Goal: Information Seeking & Learning: Understand process/instructions

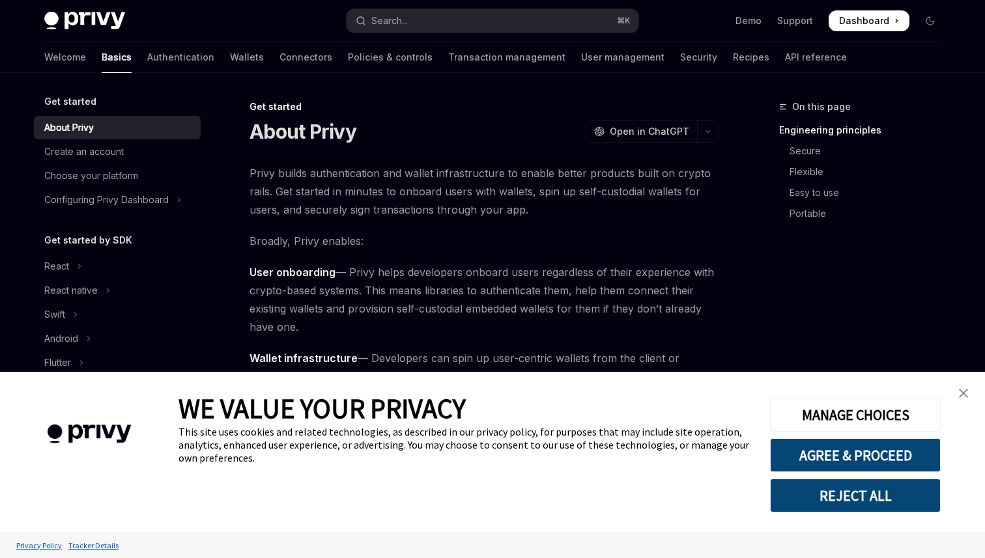
click at [969, 388] on link "close banner" at bounding box center [964, 393] width 26 height 26
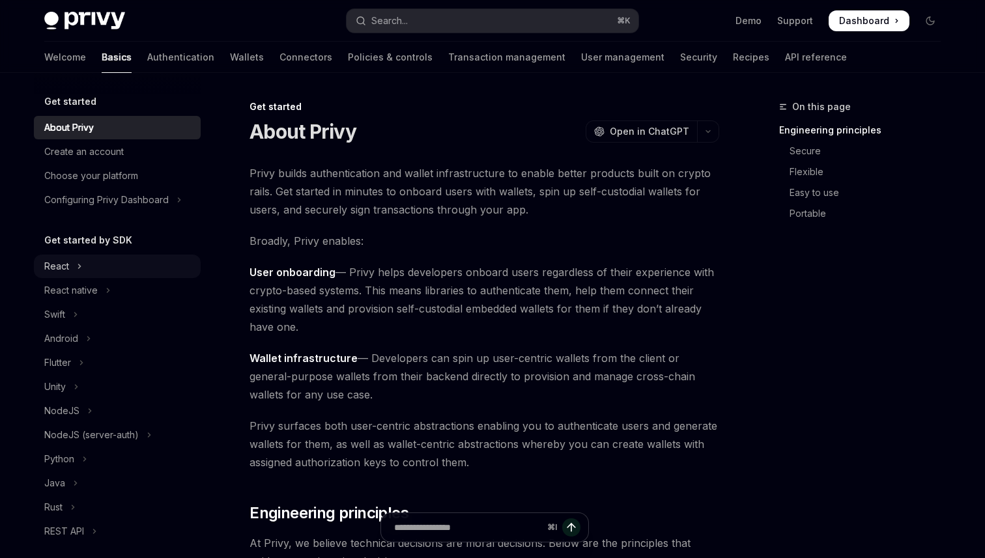
click at [78, 271] on icon "Toggle React section" at bounding box center [79, 267] width 5 height 16
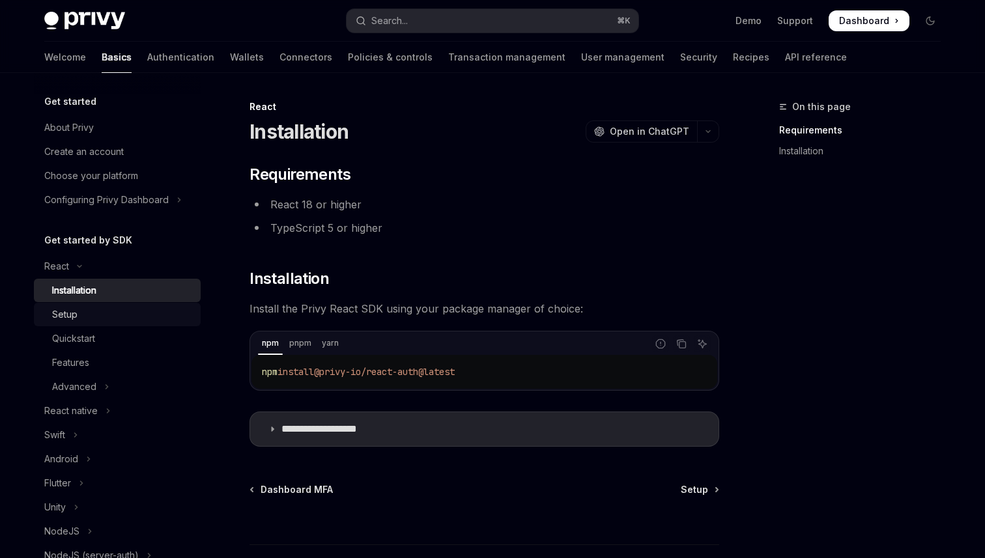
click at [76, 323] on link "Setup" at bounding box center [117, 314] width 167 height 23
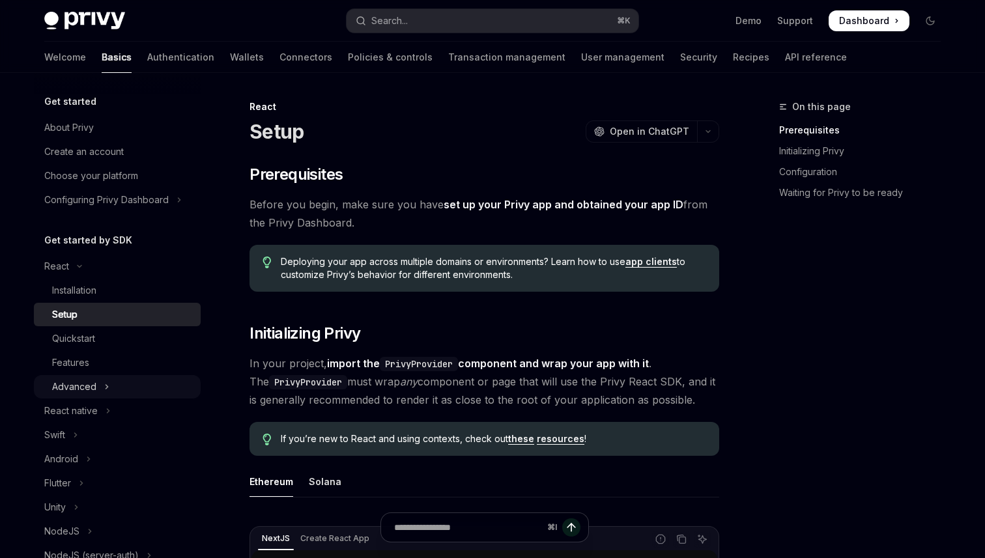
click at [102, 389] on button "Advanced" at bounding box center [117, 386] width 167 height 23
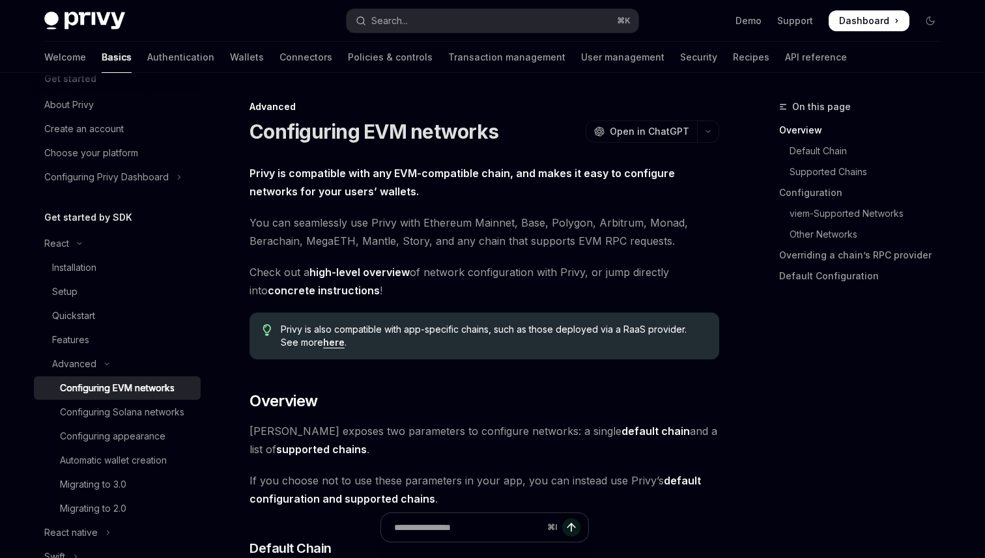
scroll to position [33, 0]
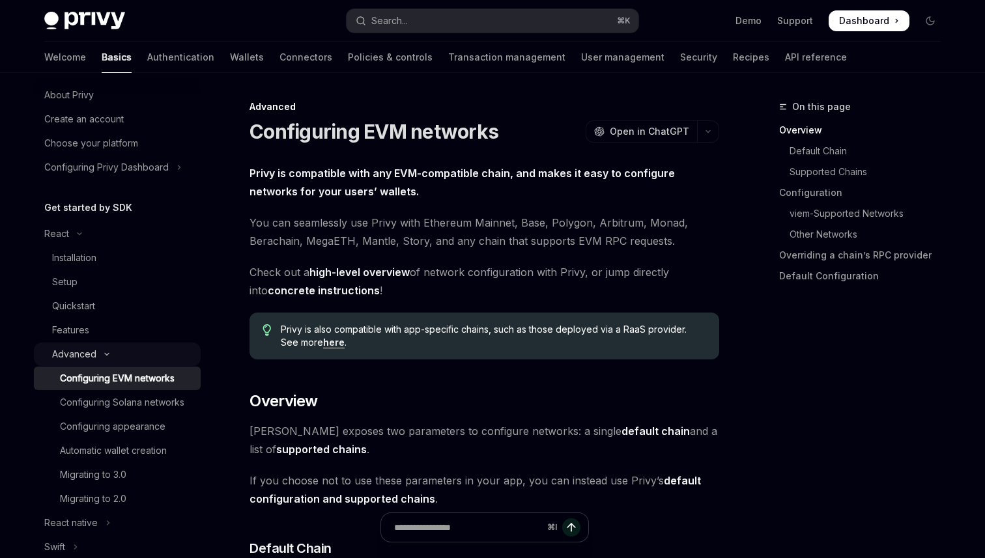
click at [79, 353] on div "Advanced" at bounding box center [74, 355] width 44 height 16
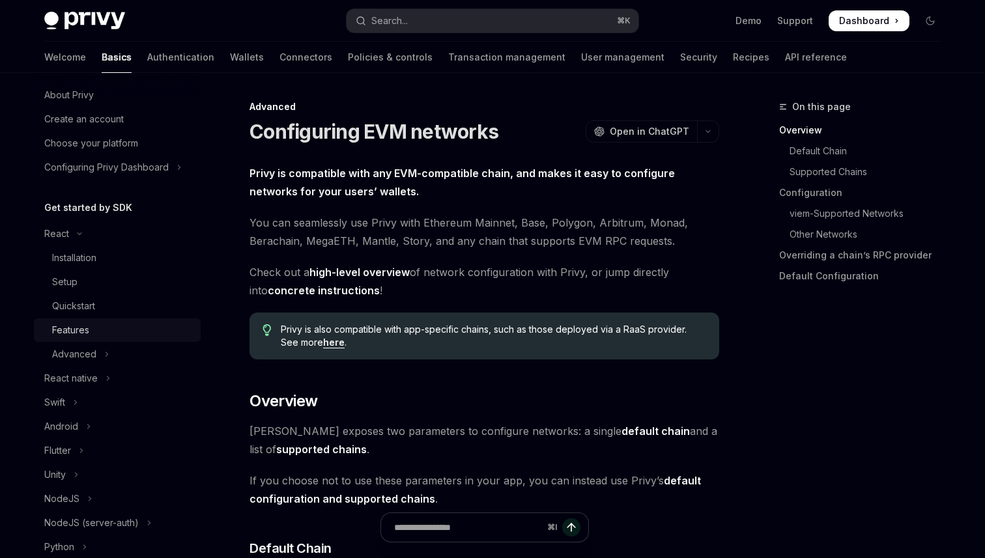
click at [83, 333] on div "Features" at bounding box center [70, 331] width 37 height 16
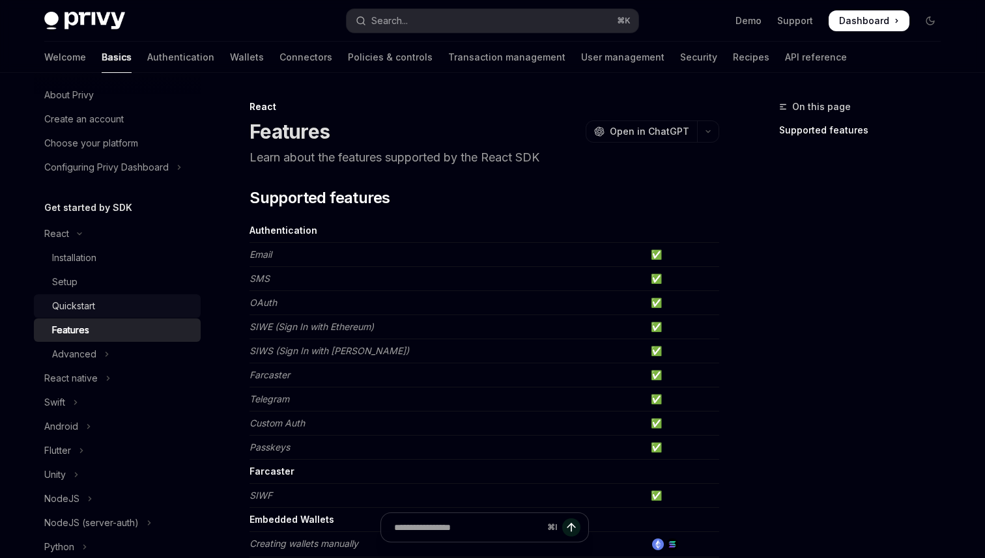
click at [87, 317] on link "Quickstart" at bounding box center [117, 305] width 167 height 23
type textarea "*"
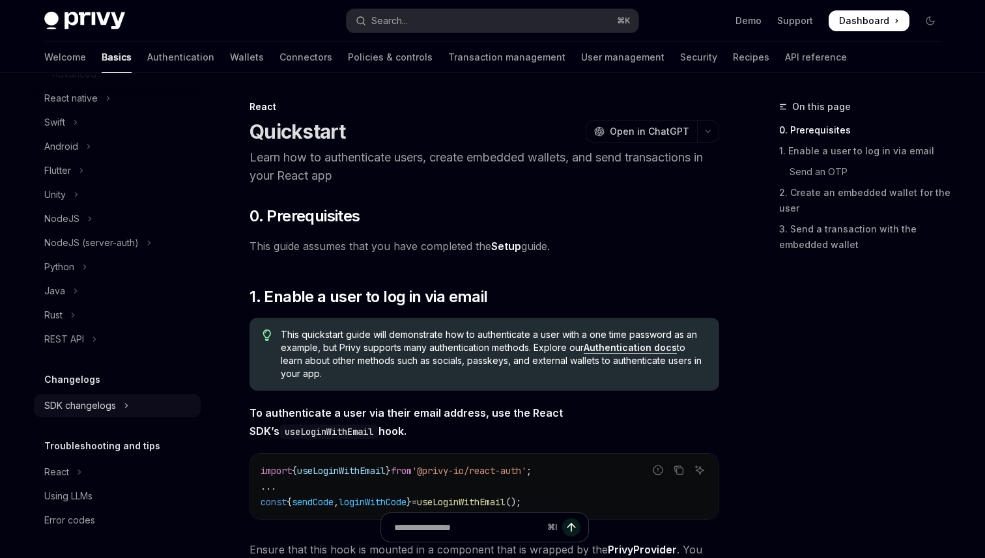
scroll to position [545, 0]
